Goal: Information Seeking & Learning: Check status

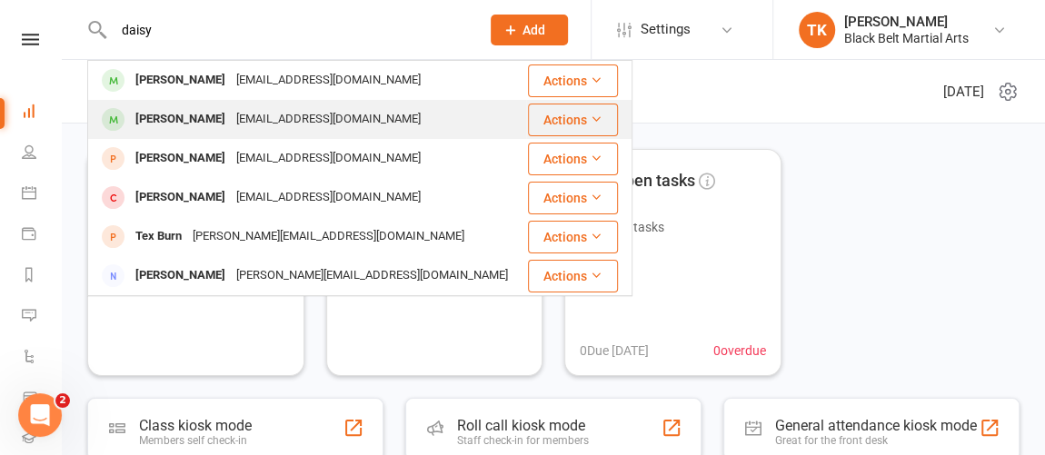
type input "daisy"
click at [281, 122] on div "sachellehuby@gmail.com" at bounding box center [328, 119] width 195 height 26
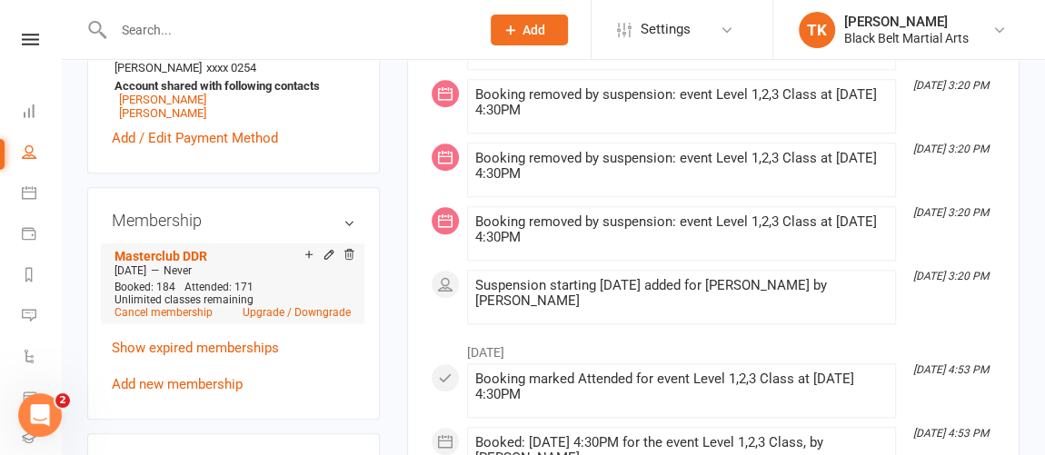
scroll to position [660, 0]
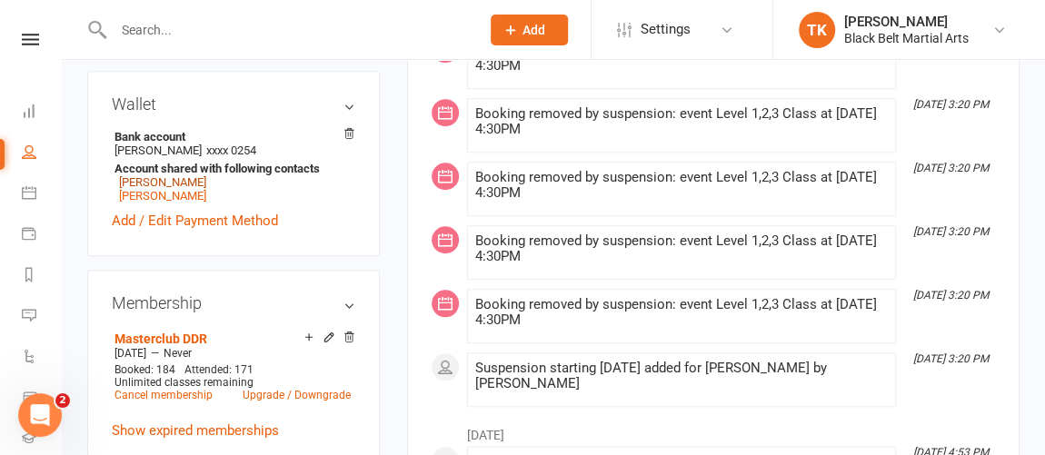
drag, startPoint x: 178, startPoint y: 227, endPoint x: 200, endPoint y: 226, distance: 21.8
click at [178, 189] on link "Matthew Huby" at bounding box center [162, 182] width 87 height 14
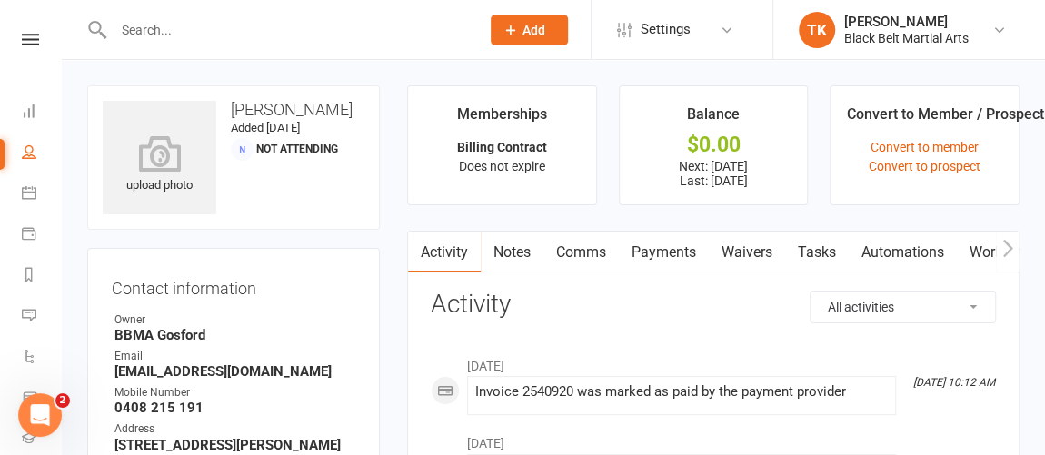
click at [662, 254] on link "Payments" at bounding box center [664, 253] width 90 height 42
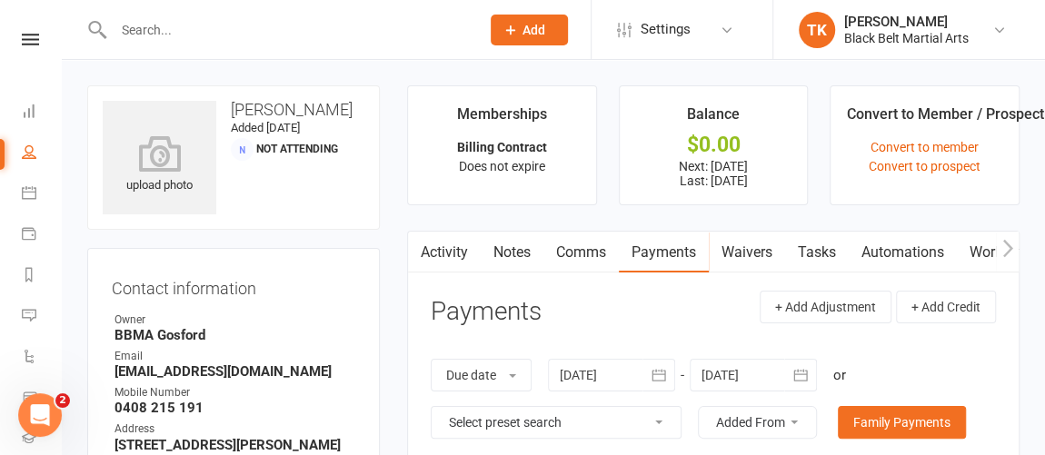
click at [598, 108] on ul "Memberships Billing Contract Does not expire Balance $0.00 Next: 17 Oct 2025 La…" at bounding box center [713, 145] width 612 height 120
